Goal: Browse casually

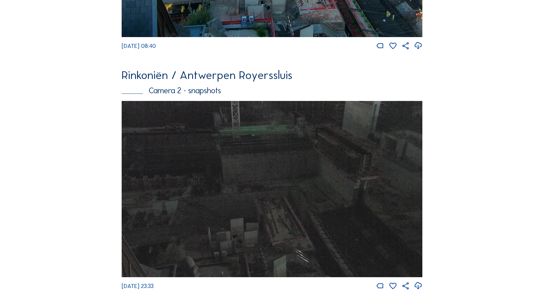
scroll to position [494, 0]
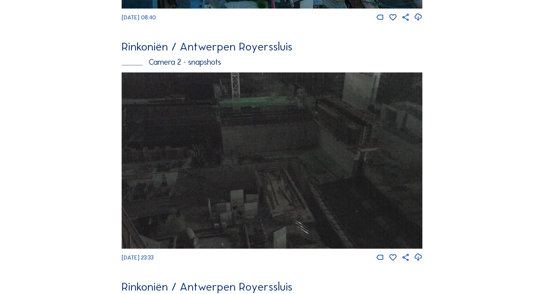
click at [321, 202] on img at bounding box center [272, 161] width 301 height 177
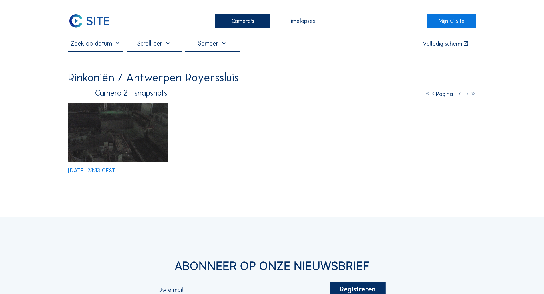
click at [104, 22] on img at bounding box center [89, 21] width 43 height 14
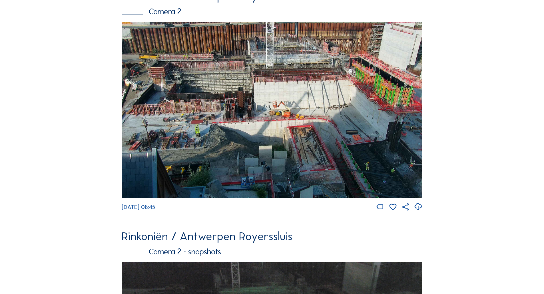
scroll to position [294, 0]
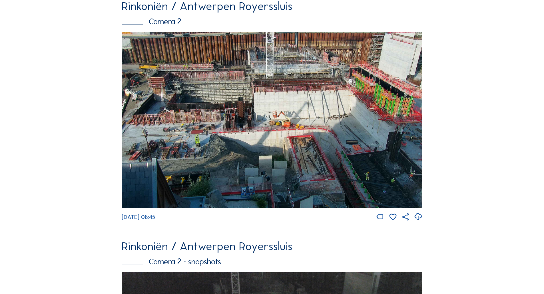
click at [326, 122] on img at bounding box center [272, 120] width 301 height 177
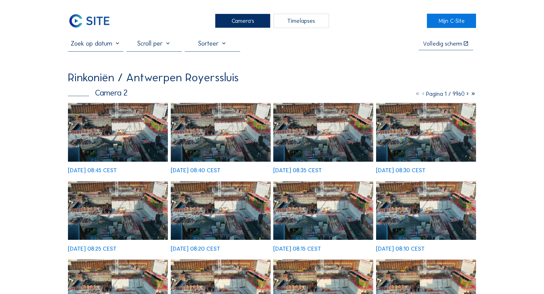
click at [123, 133] on img at bounding box center [118, 132] width 100 height 59
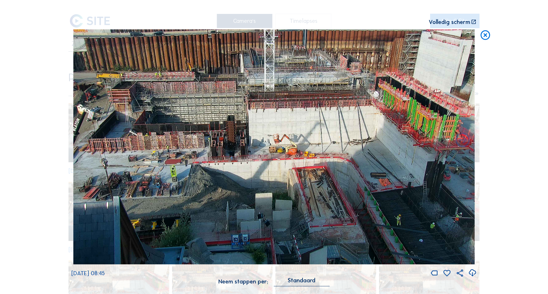
click at [483, 37] on icon at bounding box center [485, 35] width 11 height 12
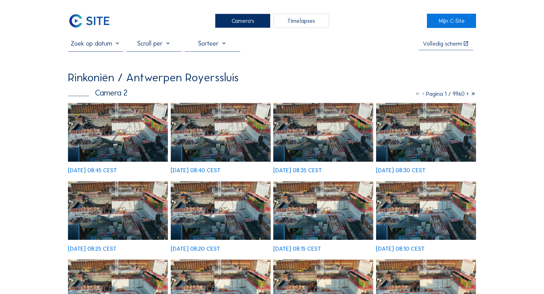
click at [103, 24] on img at bounding box center [89, 21] width 43 height 14
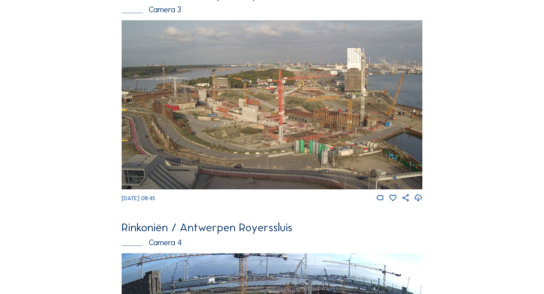
scroll to position [951, 0]
